Goal: Information Seeking & Learning: Compare options

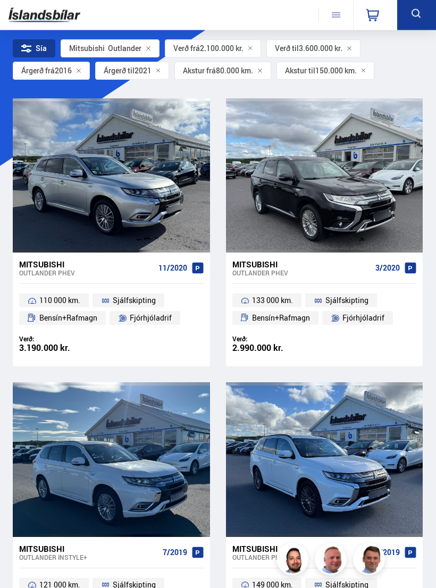
scroll to position [38, 0]
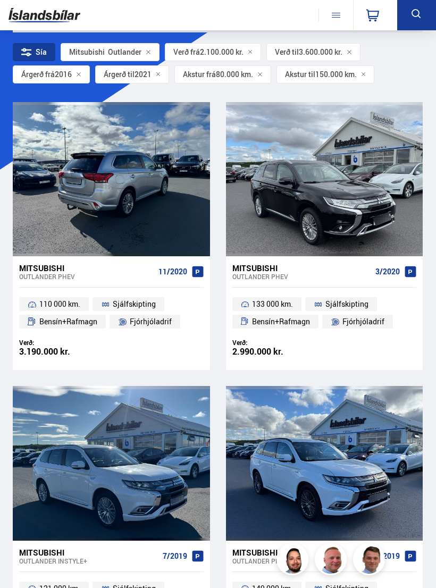
click at [121, 183] on div at bounding box center [111, 179] width 40 height 154
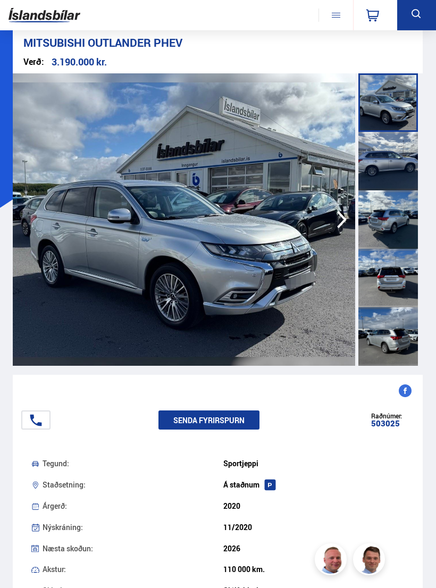
click at [266, 224] on img at bounding box center [184, 219] width 342 height 292
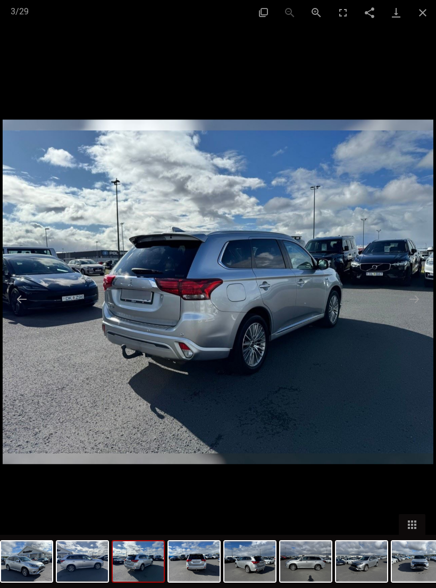
scroll to position [38, 0]
click at [429, 40] on div at bounding box center [218, 294] width 436 height 588
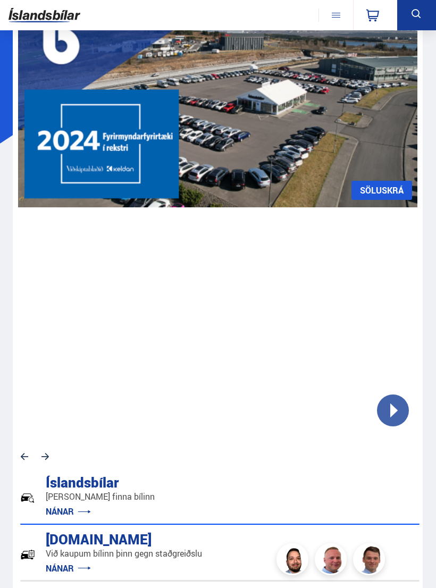
scroll to position [97, 0]
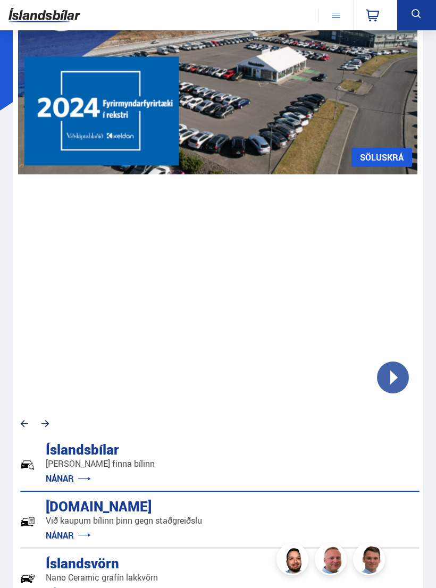
click at [430, 19] on button at bounding box center [416, 15] width 39 height 30
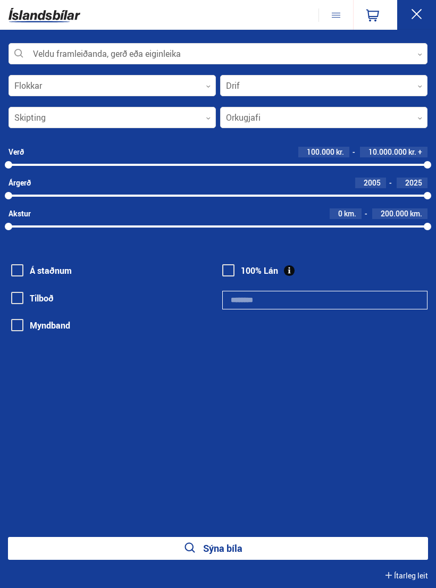
click at [426, 48] on div at bounding box center [218, 54] width 419 height 21
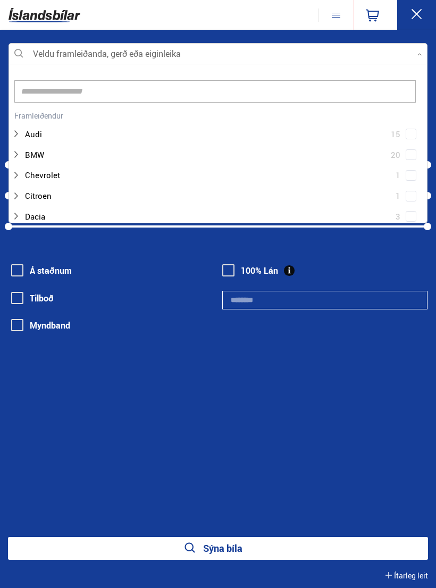
scroll to position [158, 418]
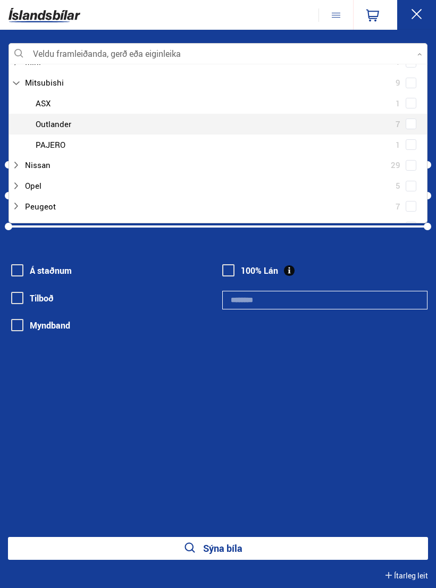
click at [83, 116] on div at bounding box center [228, 123] width 391 height 15
click at [415, 112] on div "Mitsubishi ASX 1 Mitsubishi Outlander 7 Mitsubishi PAJERO 1" at bounding box center [218, 124] width 418 height 62
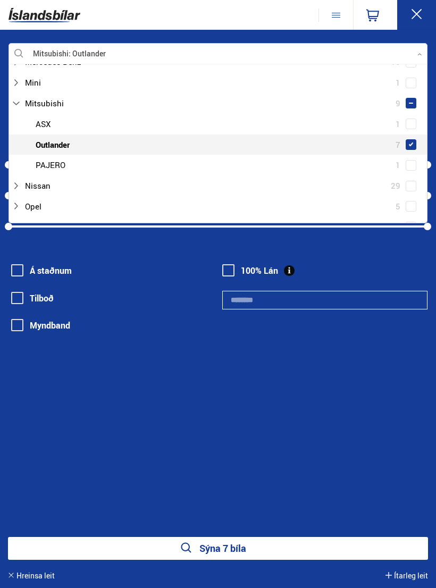
click at [430, 10] on button at bounding box center [416, 15] width 39 height 30
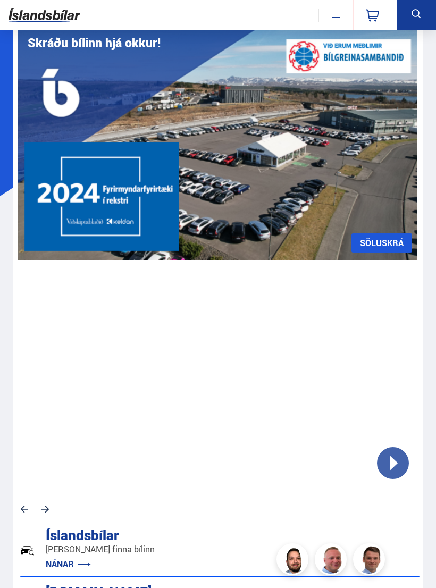
scroll to position [0, 0]
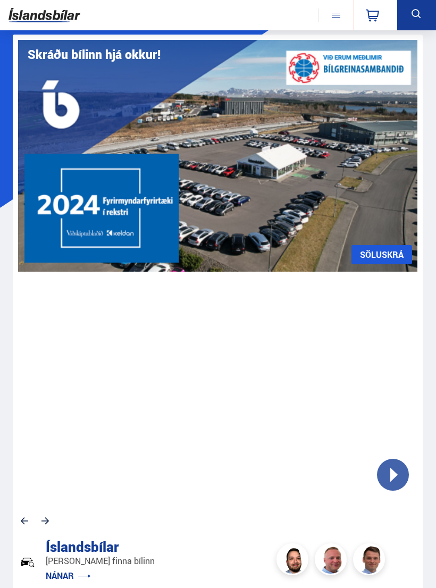
click at [421, 15] on icon at bounding box center [416, 13] width 13 height 13
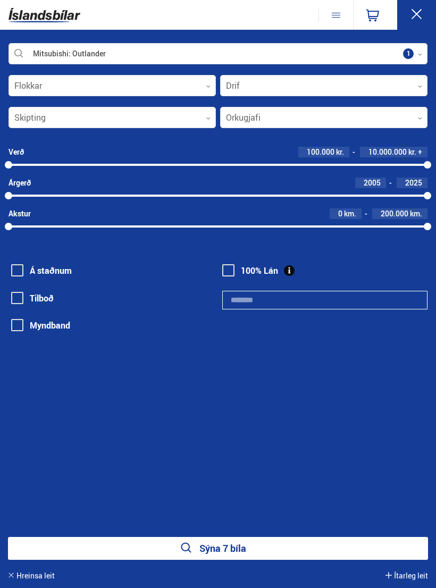
click at [212, 84] on div at bounding box center [112, 85] width 207 height 21
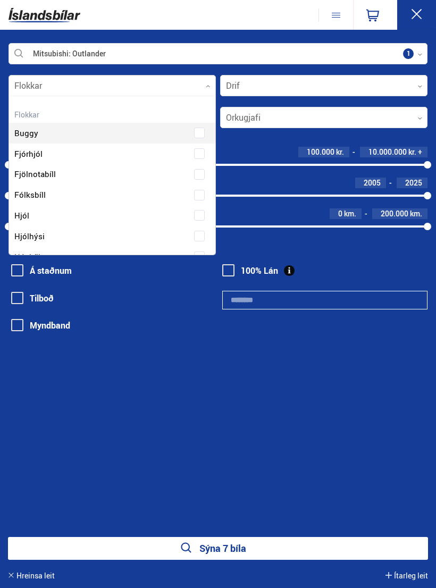
scroll to position [158, 206]
click at [210, 82] on div at bounding box center [112, 85] width 207 height 21
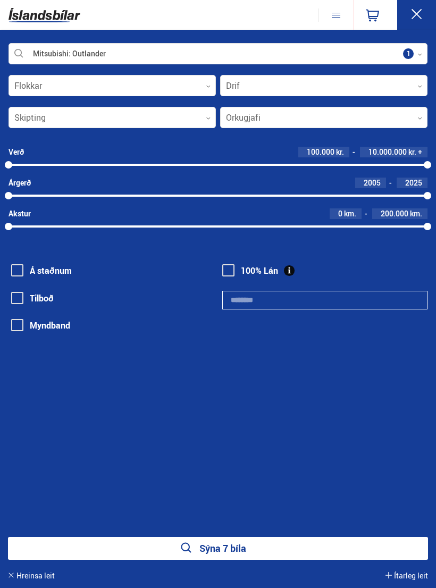
click at [21, 156] on div "Verð" at bounding box center [16, 152] width 15 height 9
click at [43, 117] on div at bounding box center [112, 117] width 207 height 21
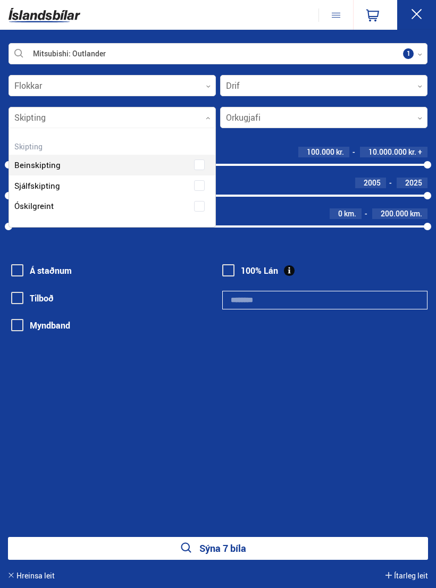
scroll to position [97, 206]
click at [36, 113] on div at bounding box center [112, 117] width 207 height 21
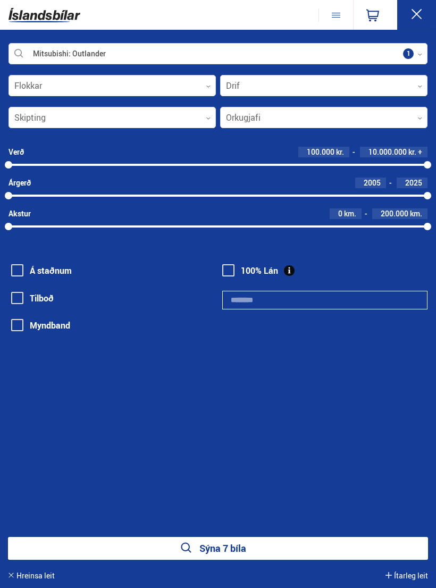
scroll to position [0, 0]
click at [107, 162] on div "100000 10000000" at bounding box center [218, 165] width 419 height 10
click at [252, 160] on div "2400000 10000000" at bounding box center [218, 165] width 419 height 10
click at [131, 162] on div "5900000 10000000" at bounding box center [218, 165] width 419 height 10
click at [95, 161] on div "3000000 10000000" at bounding box center [218, 165] width 419 height 10
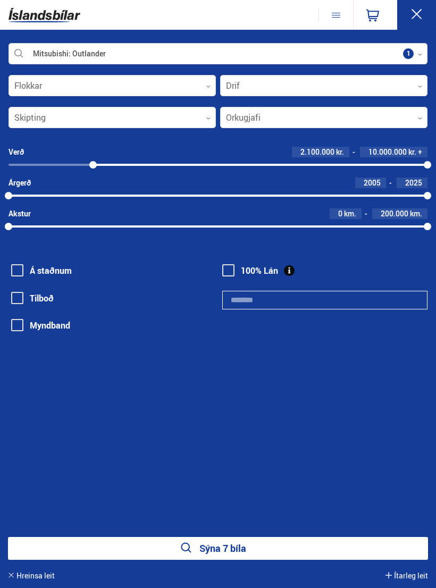
click at [429, 11] on button at bounding box center [416, 15] width 39 height 30
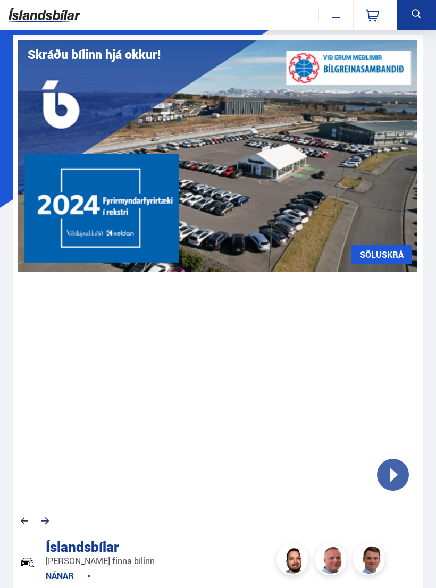
click at [424, 14] on button at bounding box center [416, 15] width 39 height 30
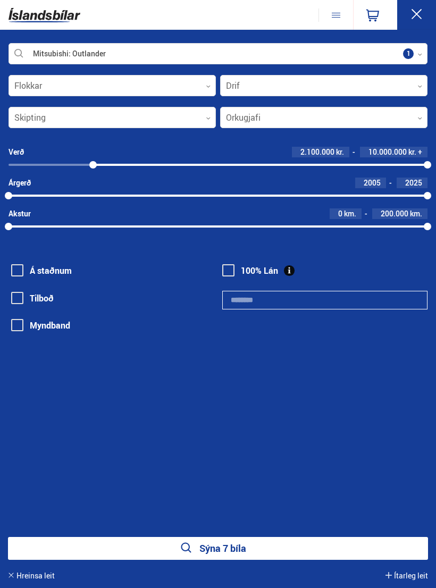
click at [243, 544] on button "Sýna 7 bíla" at bounding box center [218, 548] width 420 height 23
click at [250, 560] on button "Sýna 7 bíla" at bounding box center [218, 548] width 420 height 23
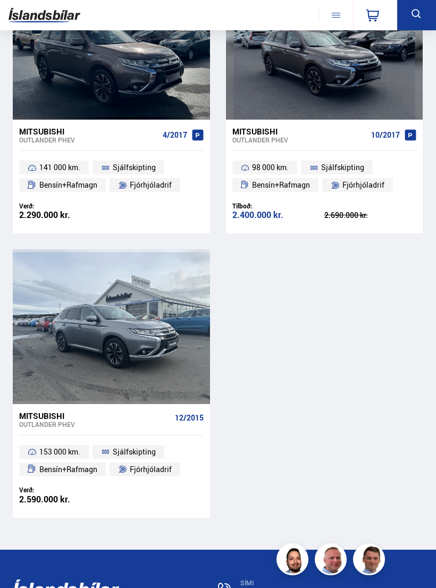
scroll to position [0, 0]
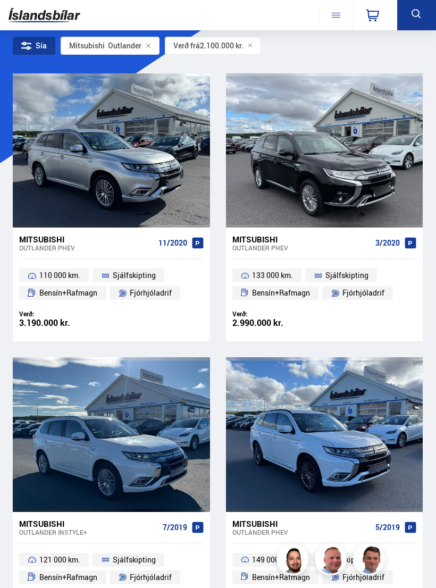
scroll to position [42, 0]
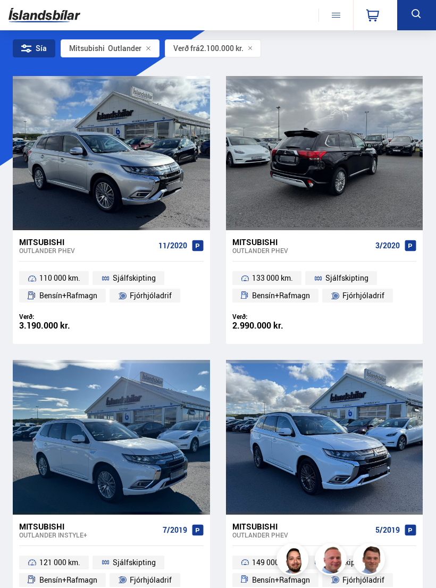
click at [355, 166] on div at bounding box center [364, 153] width 40 height 154
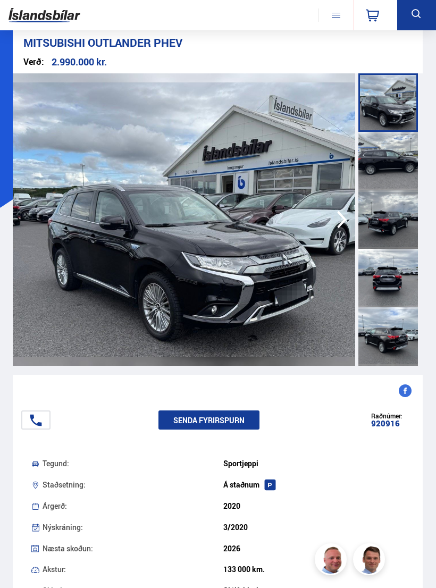
click at [338, 219] on icon "button" at bounding box center [341, 220] width 21 height 26
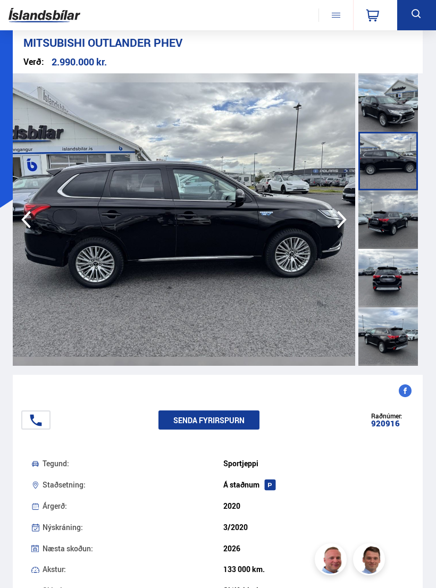
click at [275, 263] on img at bounding box center [184, 219] width 342 height 292
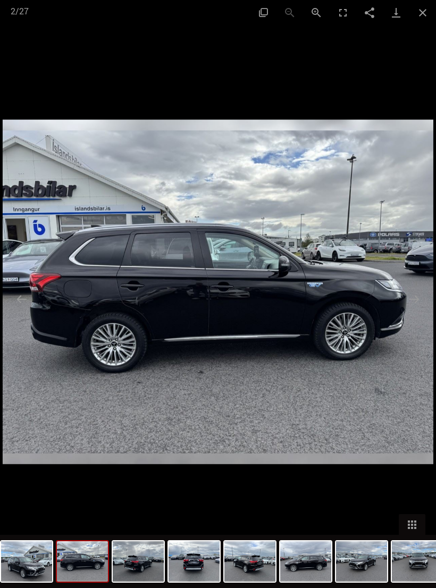
click at [425, 13] on button "Close gallery" at bounding box center [422, 12] width 27 height 25
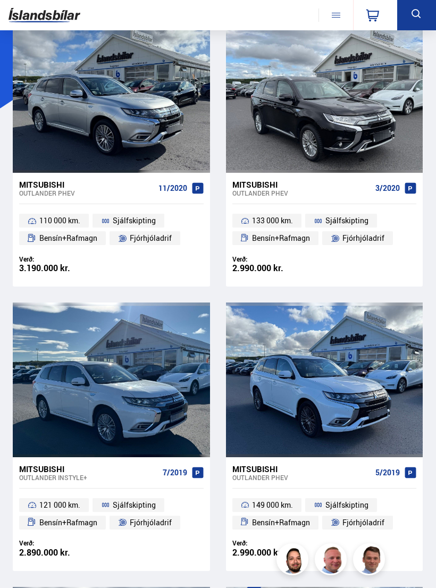
scroll to position [105, 0]
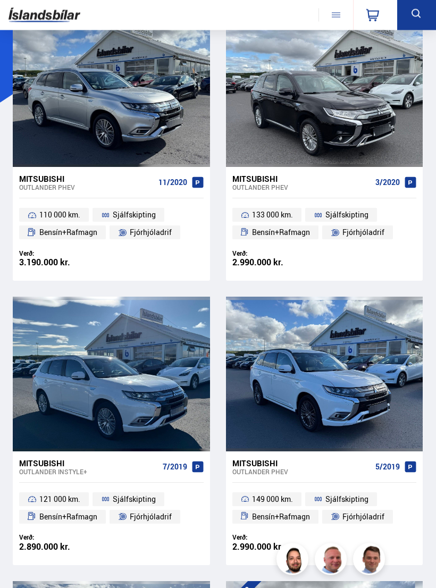
click at [330, 380] on div at bounding box center [324, 374] width 40 height 154
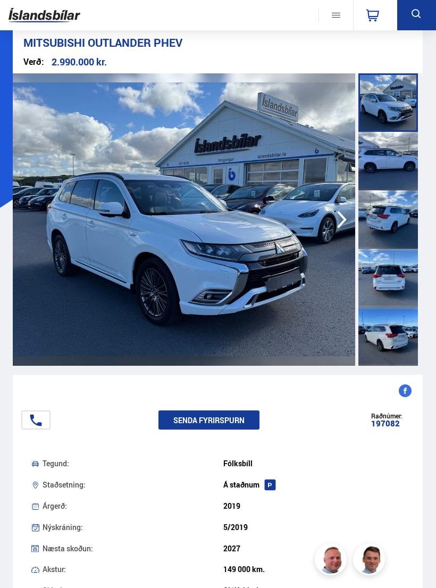
click at [344, 221] on icon "button" at bounding box center [342, 220] width 10 height 18
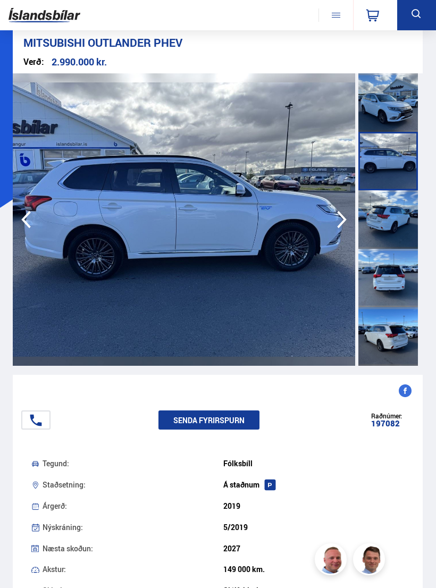
click at [343, 216] on icon "button" at bounding box center [342, 220] width 10 height 18
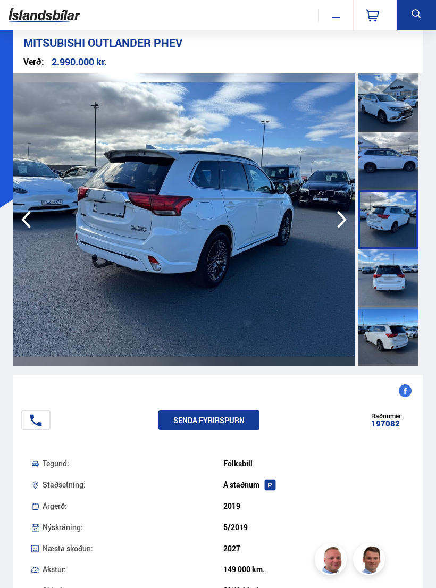
click at [337, 219] on icon "button" at bounding box center [341, 220] width 21 height 26
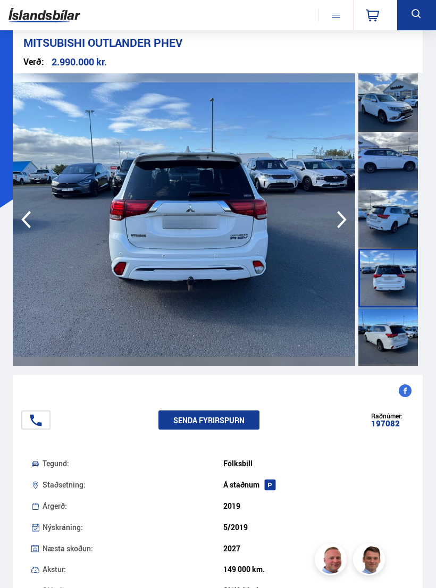
click at [342, 216] on icon "button" at bounding box center [342, 220] width 10 height 18
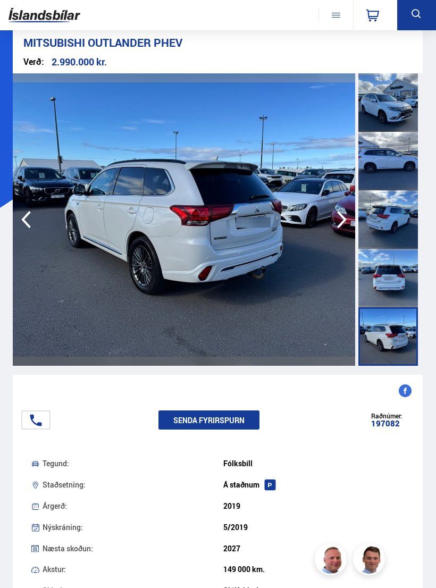
click at [341, 222] on icon "button" at bounding box center [342, 220] width 10 height 18
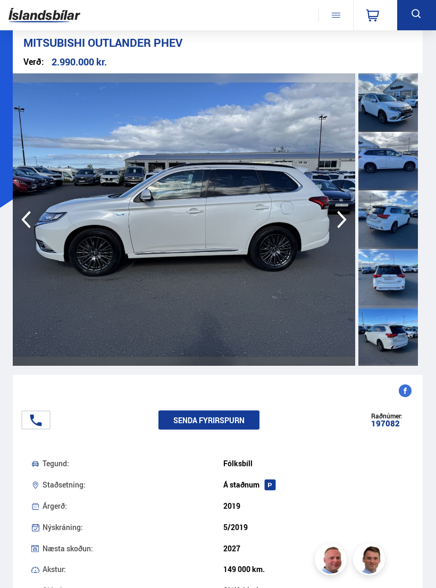
click at [341, 220] on icon "button" at bounding box center [341, 220] width 21 height 26
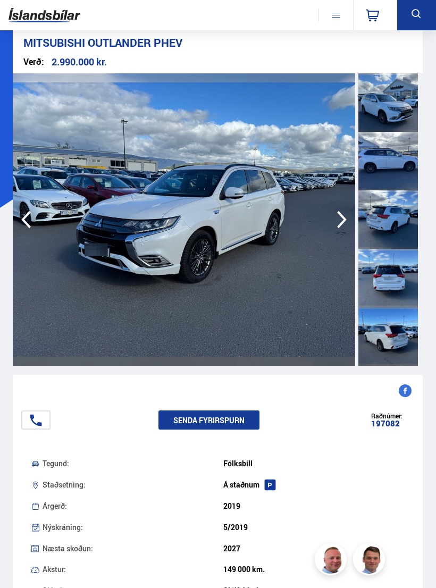
click at [344, 223] on icon "button" at bounding box center [341, 220] width 21 height 26
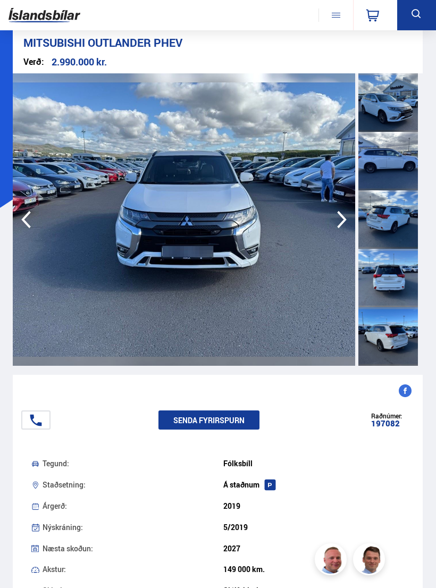
click at [344, 219] on icon "button" at bounding box center [342, 220] width 10 height 18
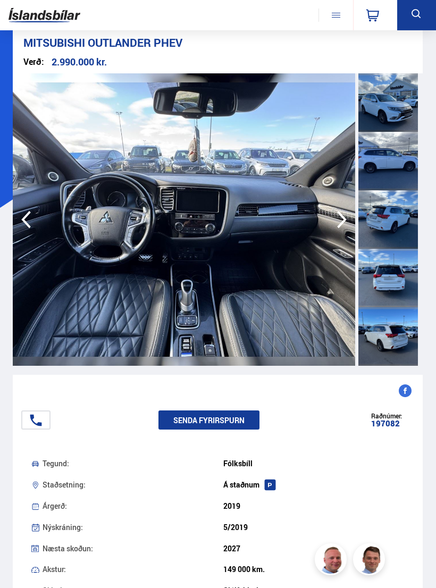
click at [344, 215] on icon "button" at bounding box center [341, 220] width 21 height 26
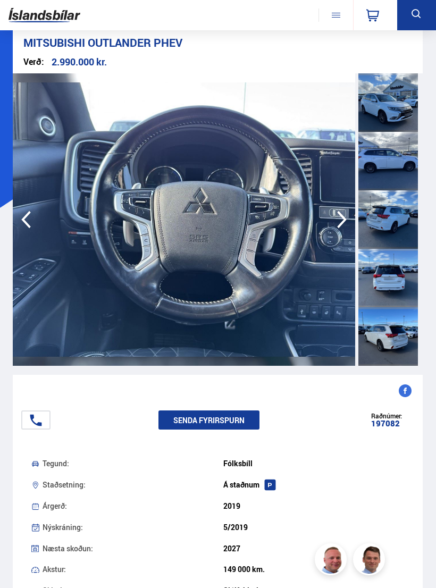
click at [340, 217] on icon "button" at bounding box center [341, 220] width 21 height 26
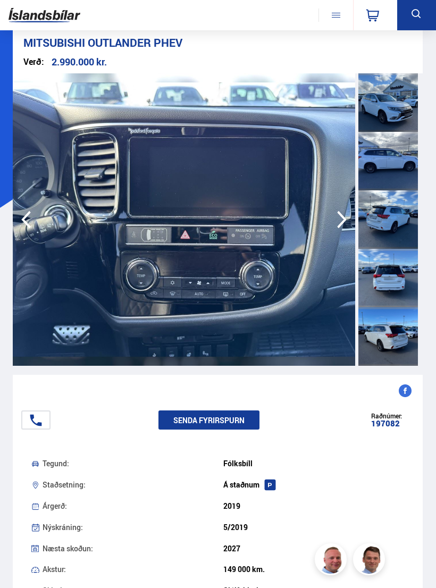
click at [338, 223] on icon "button" at bounding box center [341, 220] width 21 height 26
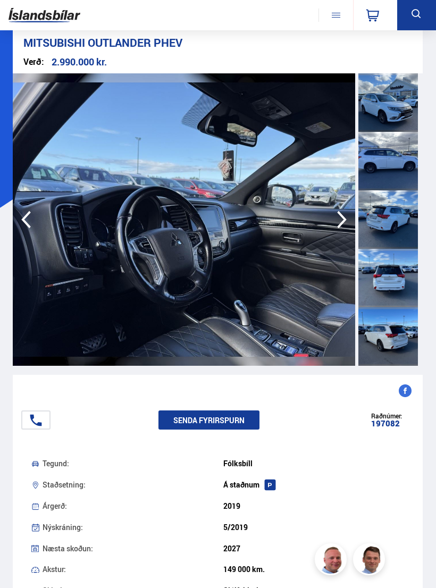
click at [343, 215] on icon "button" at bounding box center [342, 220] width 10 height 18
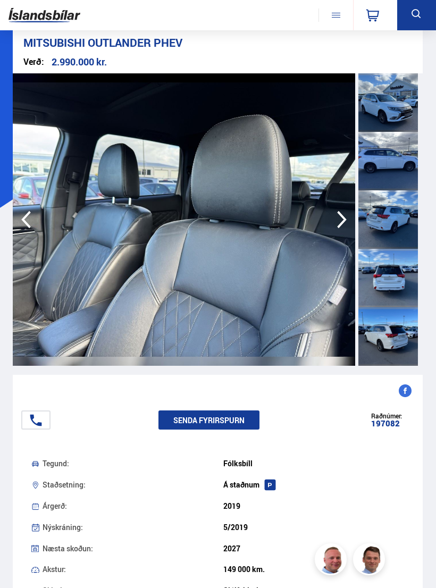
click at [336, 223] on icon "button" at bounding box center [341, 220] width 21 height 26
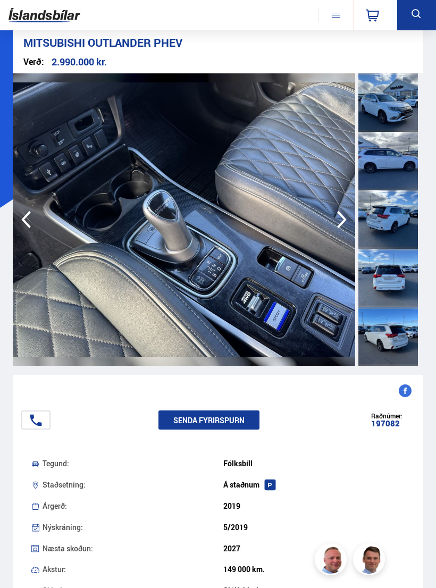
click at [337, 223] on icon "button" at bounding box center [341, 220] width 21 height 26
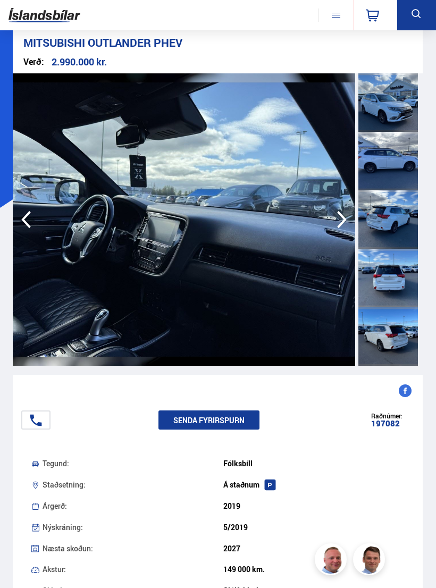
click at [340, 222] on icon "button" at bounding box center [341, 220] width 21 height 26
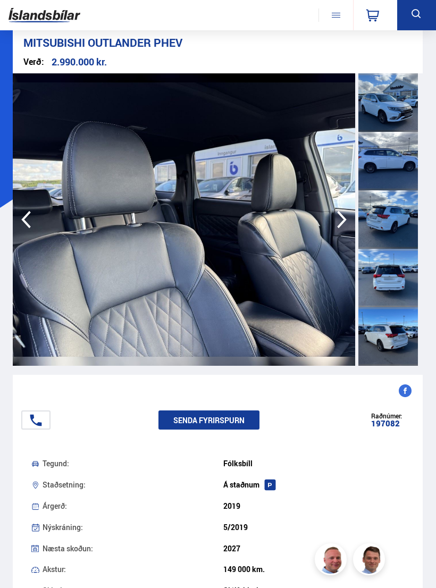
click at [343, 218] on icon "button" at bounding box center [342, 220] width 10 height 18
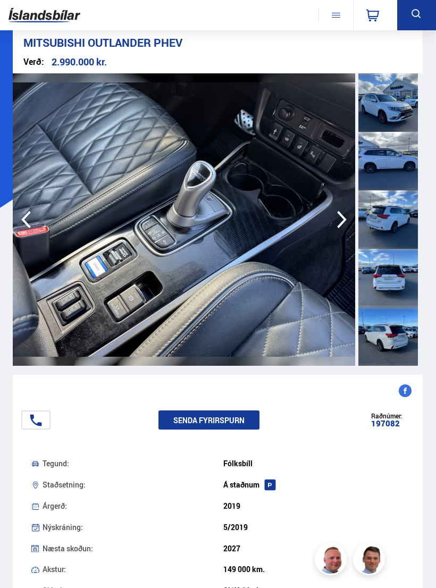
click at [338, 223] on icon "button" at bounding box center [341, 220] width 21 height 26
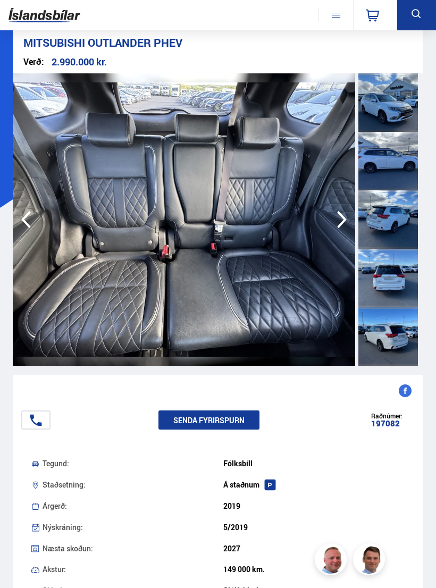
click at [344, 221] on icon "button" at bounding box center [342, 220] width 10 height 18
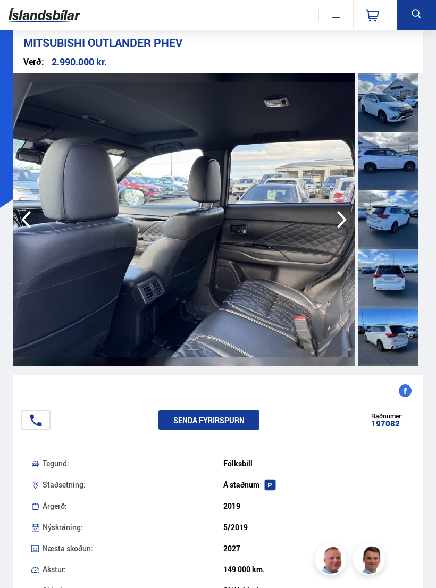
click at [344, 226] on icon "button" at bounding box center [341, 220] width 21 height 26
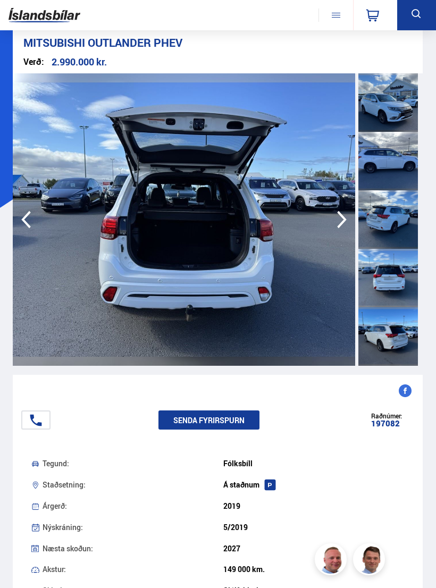
click at [344, 218] on icon "button" at bounding box center [342, 220] width 10 height 18
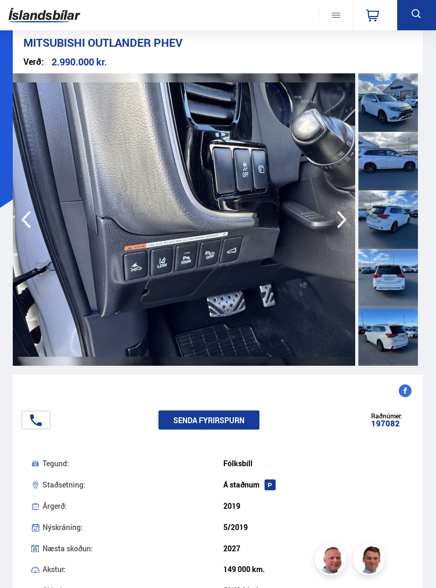
click at [342, 222] on icon "button" at bounding box center [342, 220] width 10 height 18
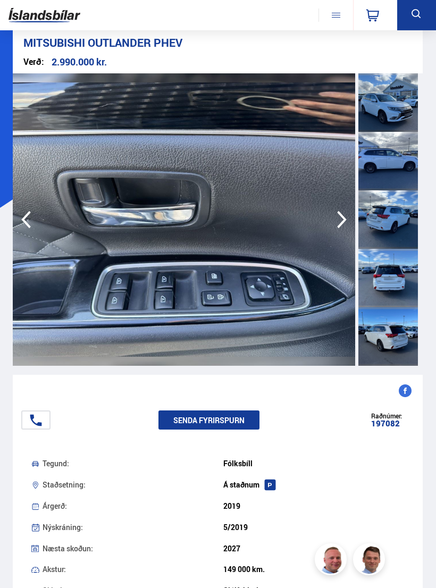
click at [337, 227] on icon "button" at bounding box center [341, 220] width 21 height 26
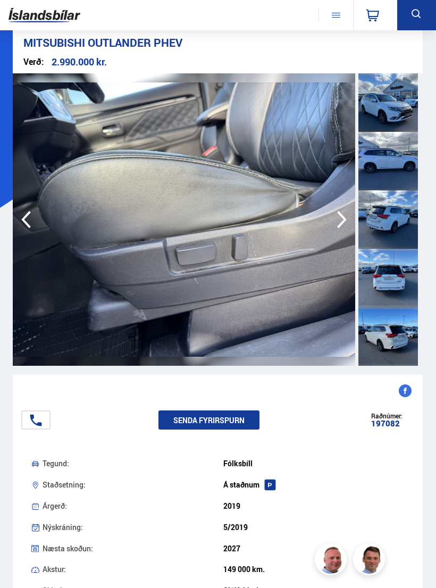
click at [342, 219] on icon "button" at bounding box center [341, 220] width 21 height 26
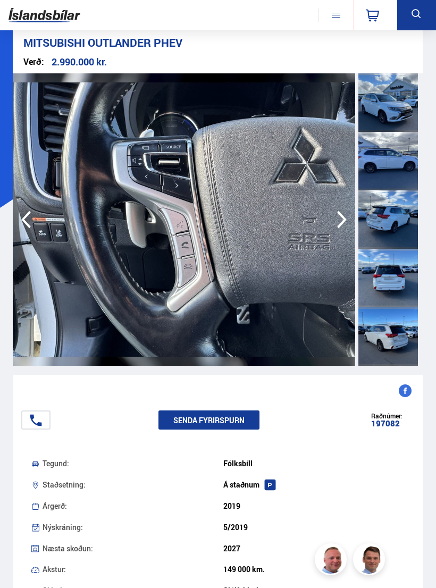
click at [343, 221] on icon "button" at bounding box center [342, 220] width 10 height 18
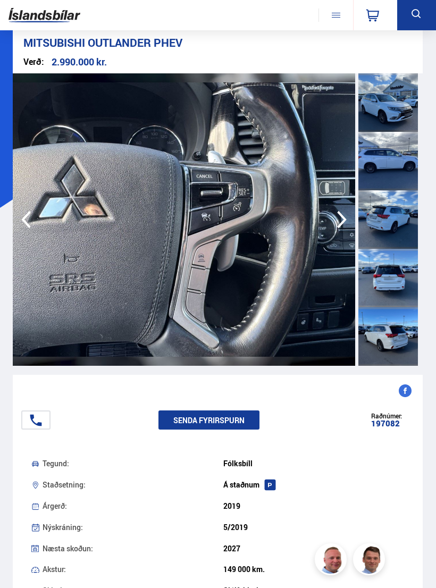
click at [341, 219] on icon "button" at bounding box center [341, 220] width 21 height 26
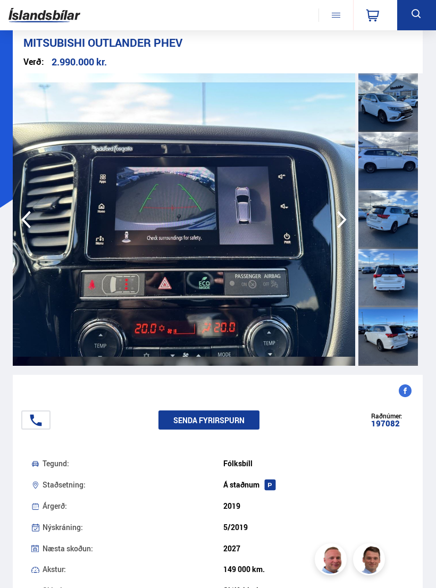
click at [342, 223] on icon "button" at bounding box center [342, 220] width 10 height 18
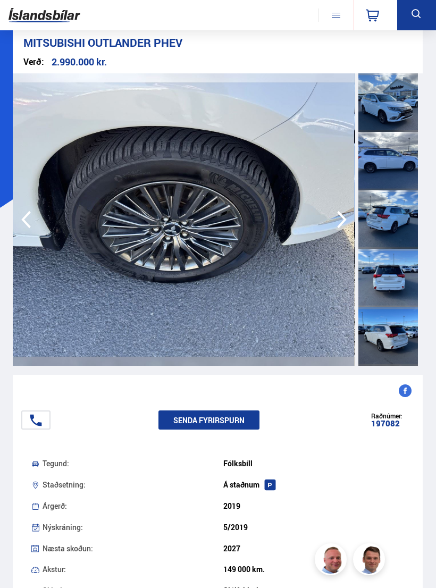
click at [342, 217] on icon "button" at bounding box center [342, 220] width 10 height 18
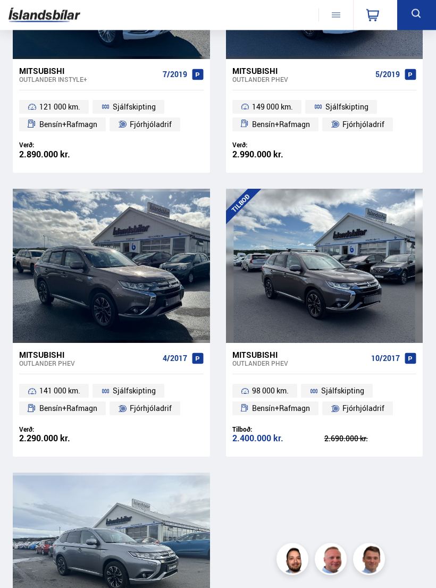
scroll to position [497, 0]
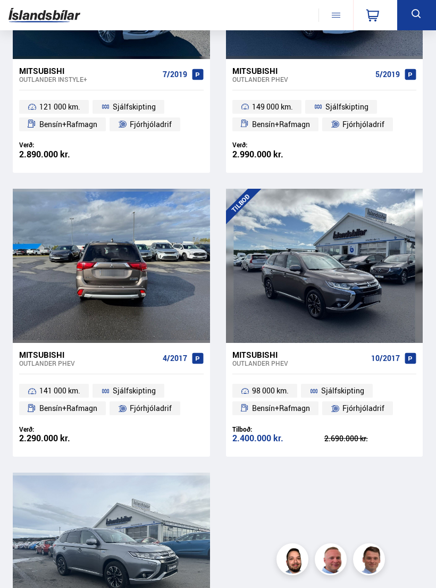
click at [138, 281] on div at bounding box center [151, 266] width 40 height 154
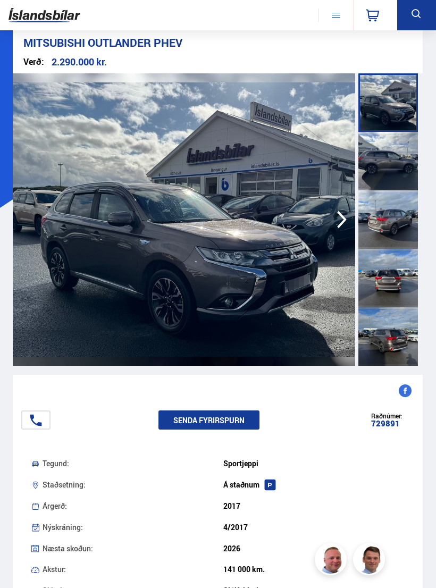
click at [336, 220] on icon "button" at bounding box center [341, 220] width 21 height 26
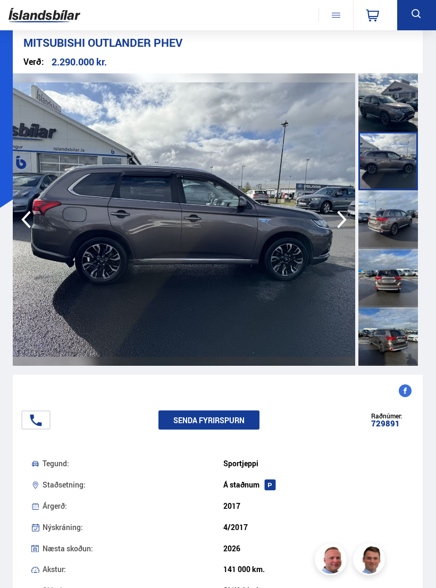
click at [338, 219] on icon "button" at bounding box center [341, 220] width 21 height 26
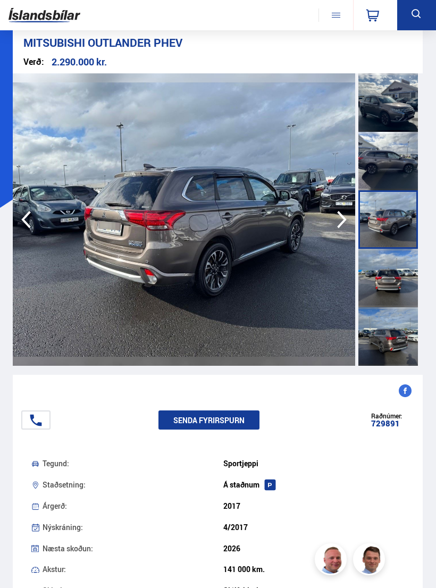
click at [341, 216] on icon "button" at bounding box center [341, 220] width 21 height 26
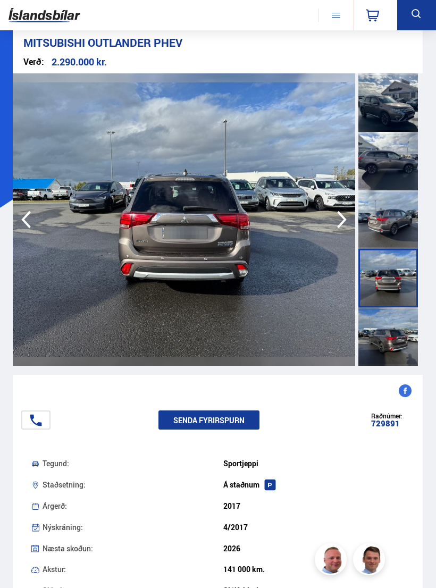
click at [340, 217] on icon "button" at bounding box center [341, 220] width 21 height 26
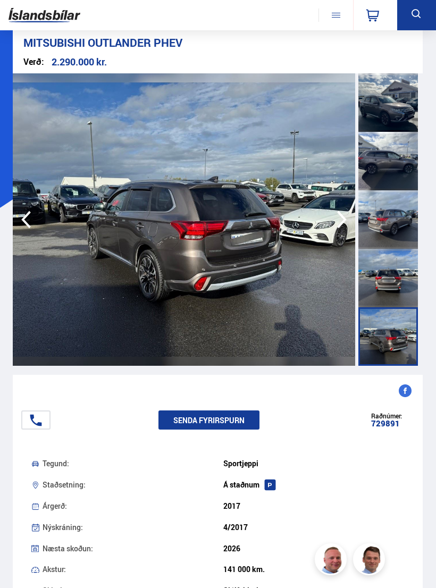
click at [341, 221] on icon "button" at bounding box center [341, 220] width 21 height 26
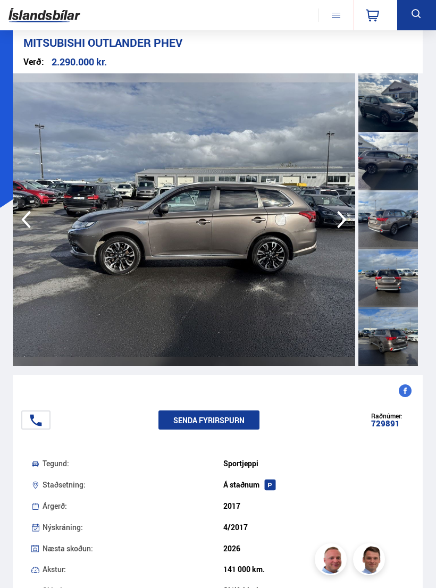
click at [341, 217] on icon "button" at bounding box center [341, 220] width 21 height 26
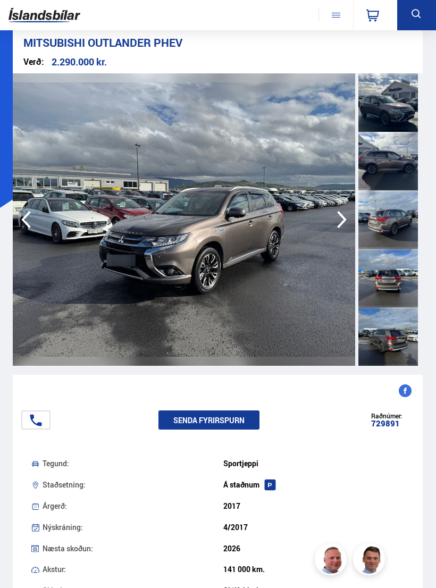
click at [343, 216] on icon "button" at bounding box center [342, 220] width 10 height 18
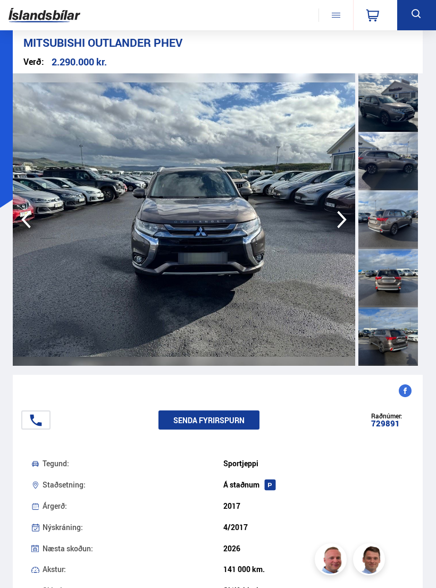
click at [341, 217] on icon "button" at bounding box center [341, 220] width 21 height 26
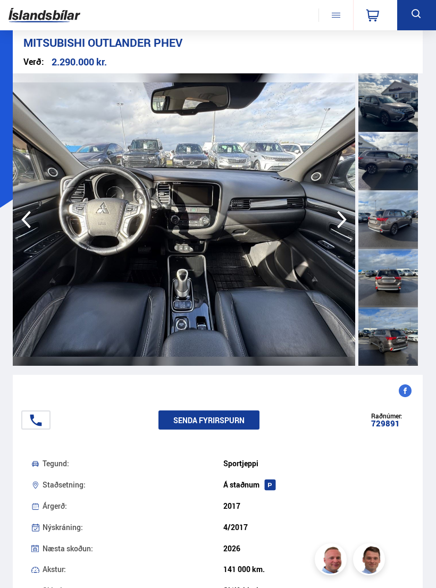
click at [342, 217] on icon "button" at bounding box center [342, 220] width 10 height 18
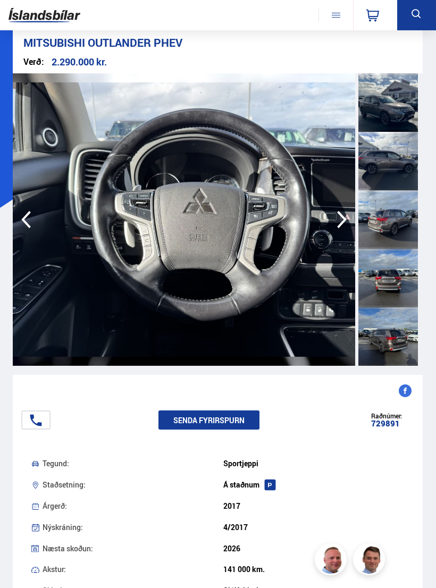
click at [341, 220] on icon "button" at bounding box center [341, 220] width 21 height 26
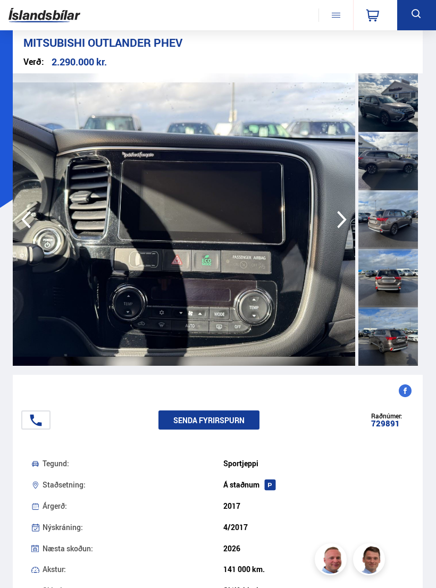
click at [342, 219] on icon "button" at bounding box center [341, 220] width 21 height 26
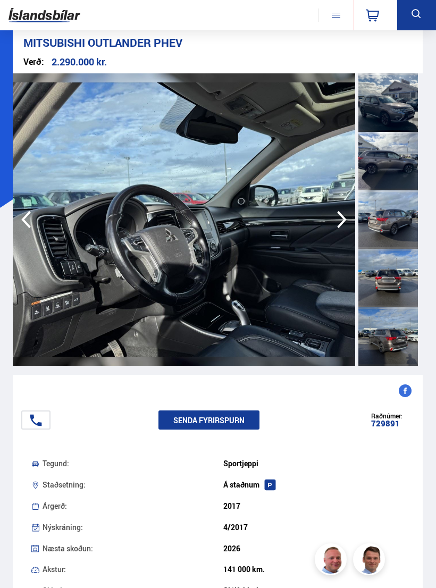
click at [342, 219] on icon "button" at bounding box center [341, 220] width 21 height 26
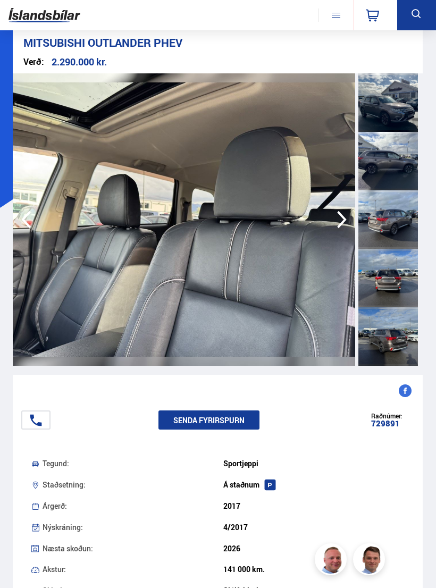
click at [341, 219] on icon "button" at bounding box center [341, 220] width 21 height 26
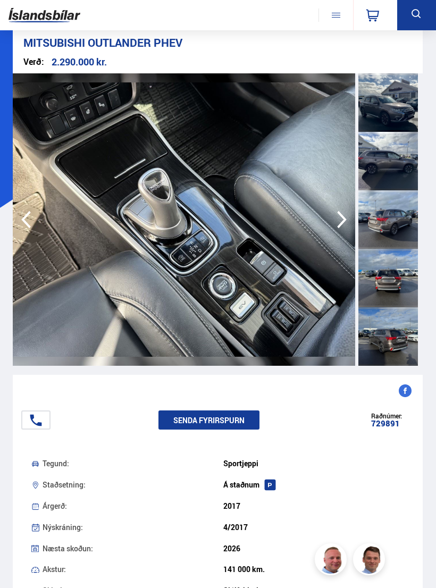
click at [343, 219] on icon "button" at bounding box center [341, 220] width 21 height 26
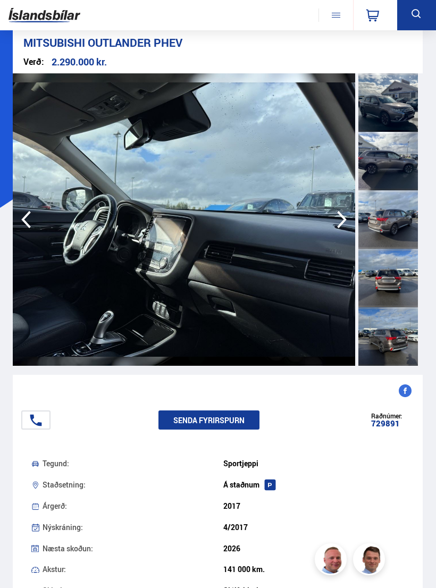
click at [342, 219] on icon "button" at bounding box center [341, 220] width 21 height 26
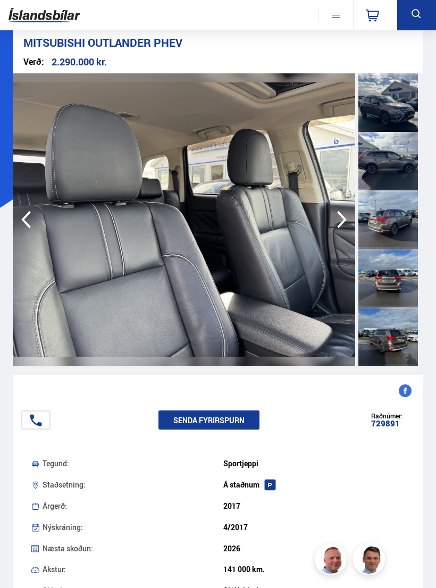
click at [340, 214] on icon "button" at bounding box center [342, 220] width 10 height 18
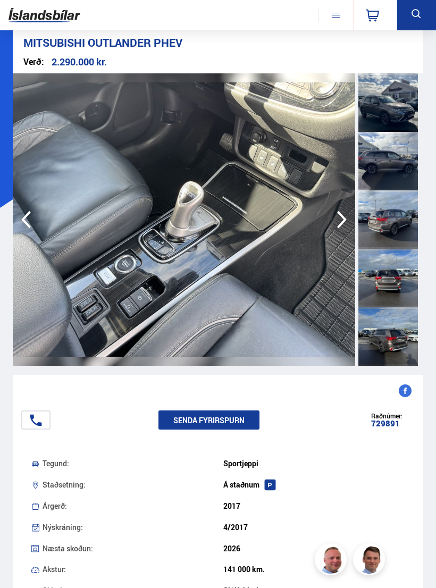
click at [339, 217] on icon "button" at bounding box center [341, 220] width 21 height 26
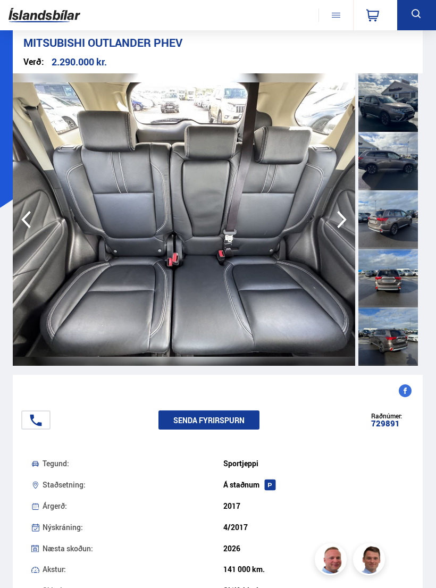
click at [336, 218] on icon "button" at bounding box center [341, 220] width 21 height 26
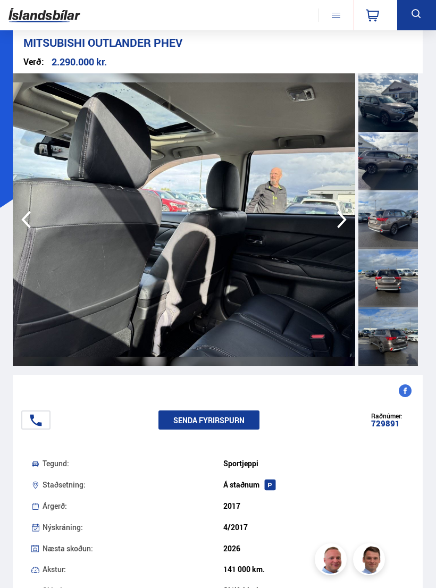
click at [346, 216] on icon "button" at bounding box center [341, 220] width 21 height 26
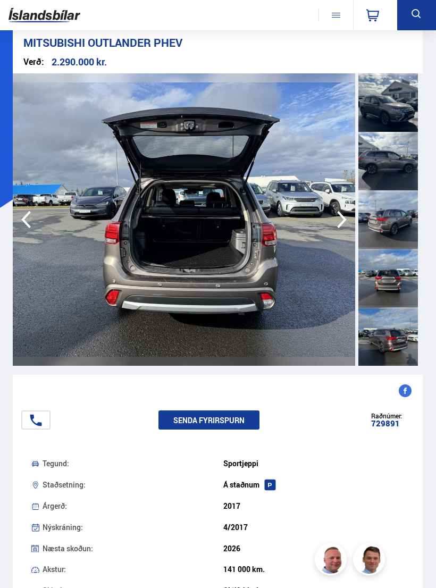
click at [338, 219] on icon "button" at bounding box center [341, 220] width 21 height 26
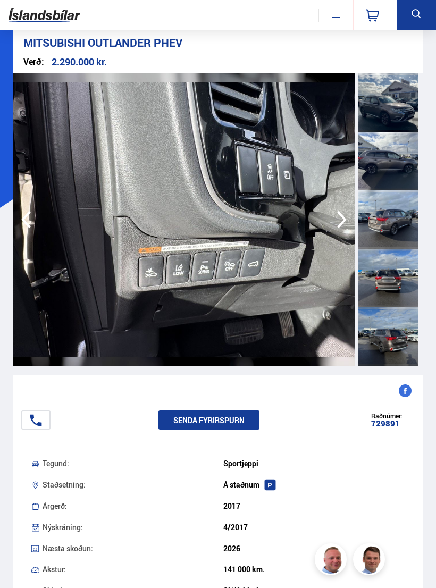
click at [342, 217] on icon "button" at bounding box center [342, 220] width 10 height 18
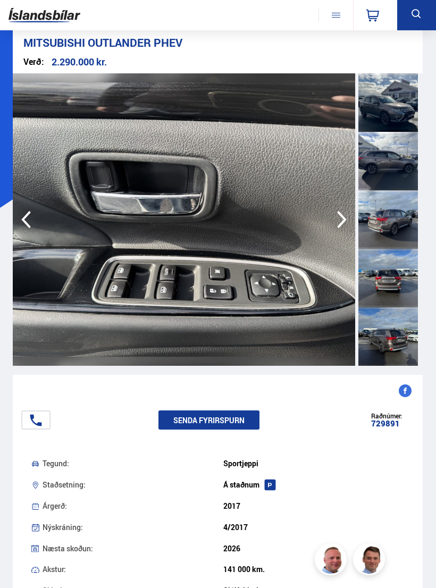
click at [342, 218] on icon "button" at bounding box center [341, 220] width 21 height 26
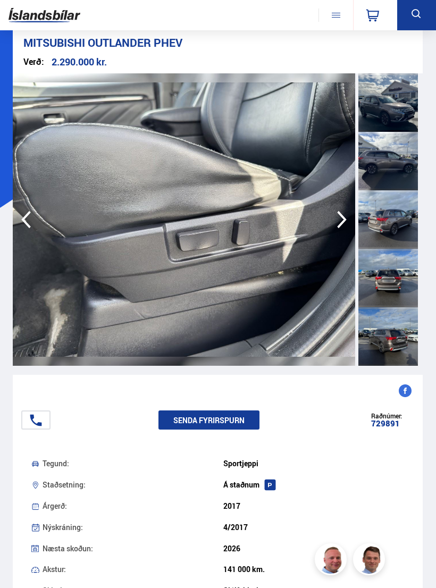
click at [341, 217] on icon "button" at bounding box center [341, 220] width 21 height 26
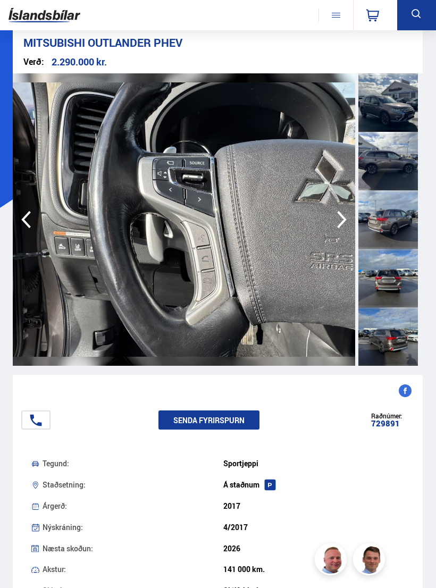
click at [341, 216] on icon "button" at bounding box center [342, 220] width 10 height 18
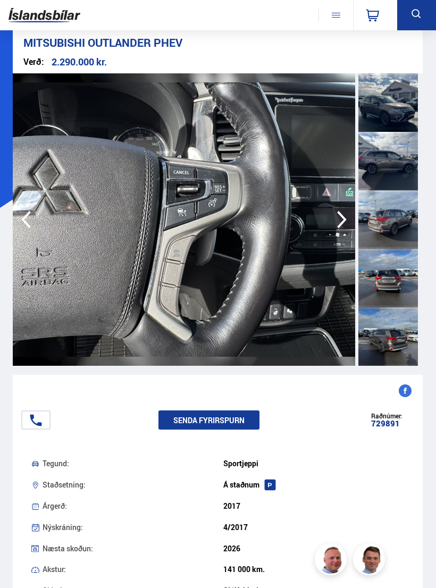
click at [335, 221] on icon "button" at bounding box center [341, 220] width 21 height 26
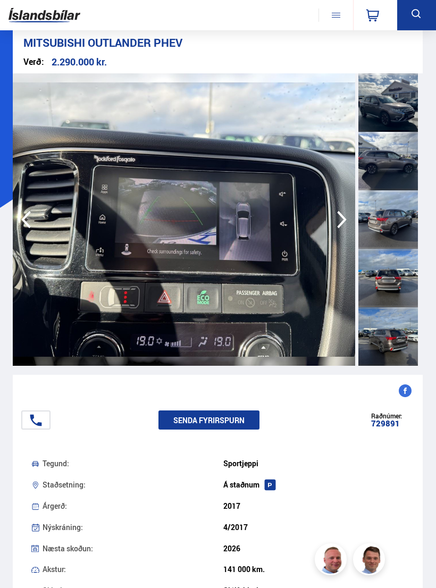
click at [338, 219] on icon "button" at bounding box center [341, 220] width 21 height 26
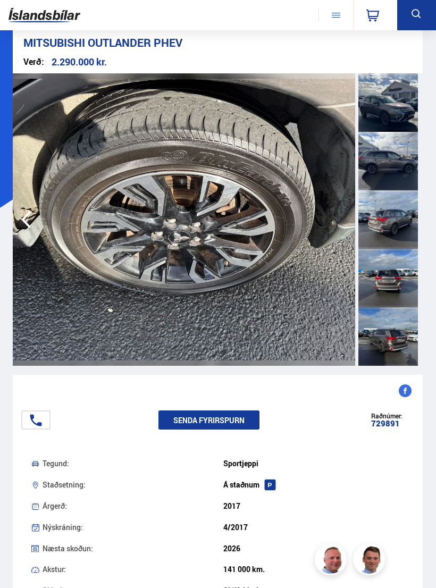
click at [336, 219] on img at bounding box center [184, 219] width 342 height 292
